Goal: Information Seeking & Learning: Learn about a topic

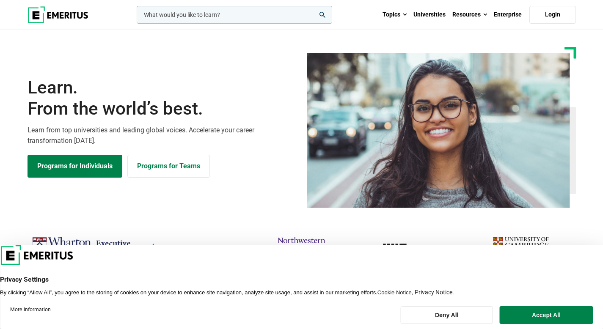
scroll to position [64, 0]
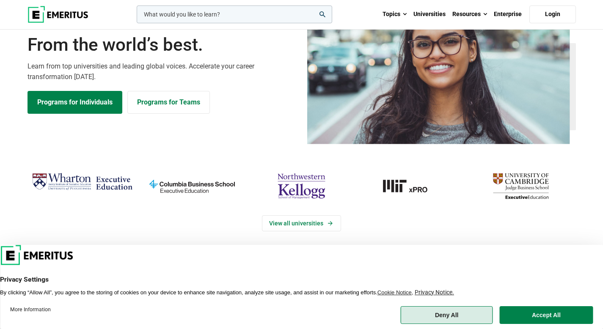
click at [474, 318] on button "Deny All" at bounding box center [447, 316] width 92 height 18
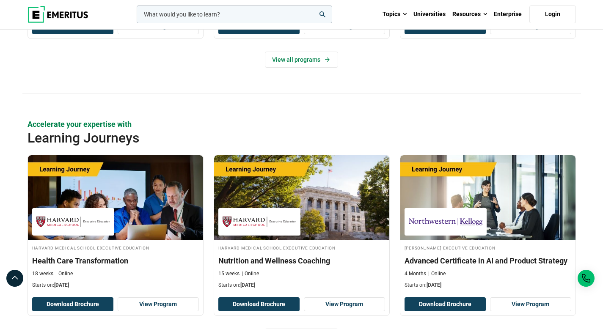
scroll to position [1359, 0]
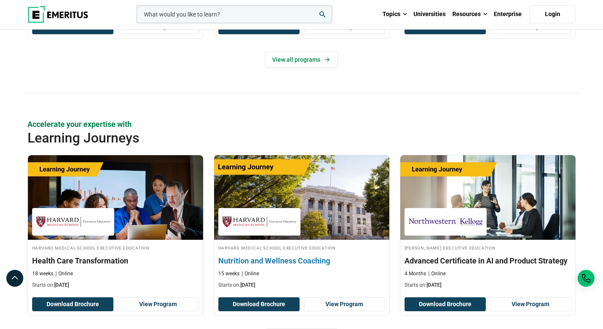
click at [305, 263] on h3 "Nutrition and Wellness Coaching" at bounding box center [301, 261] width 167 height 11
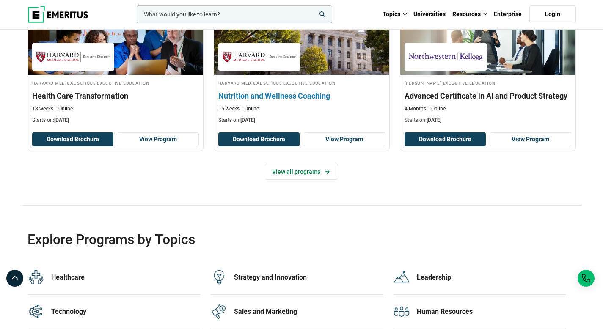
scroll to position [1669, 0]
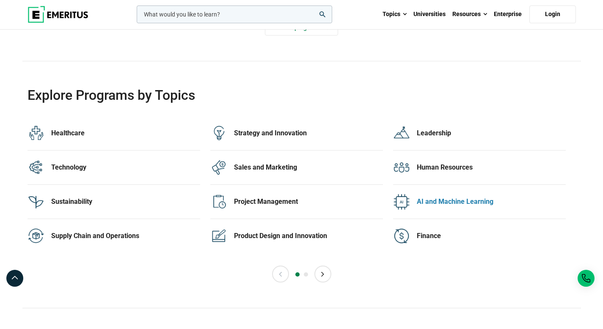
click at [449, 202] on div "AI and Machine Learning" at bounding box center [491, 201] width 149 height 9
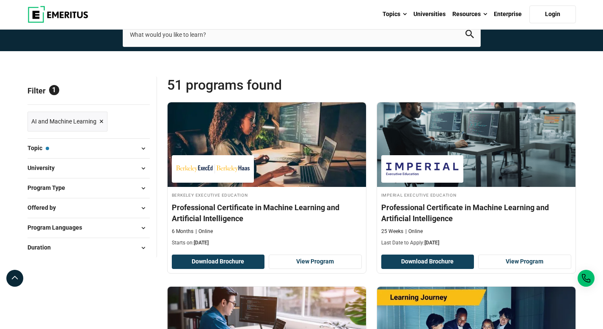
scroll to position [144, 0]
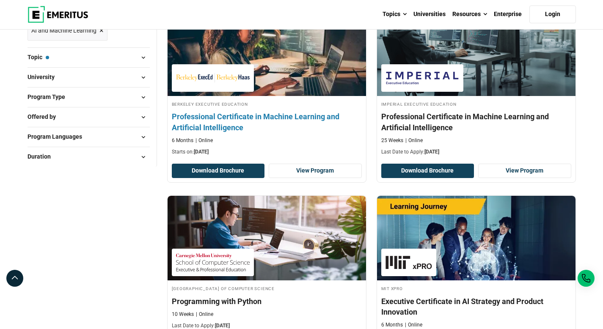
click at [259, 119] on h4 "Professional Certificate in Machine Learning and Artificial Intelligence" at bounding box center [267, 121] width 190 height 21
